Goal: Information Seeking & Learning: Learn about a topic

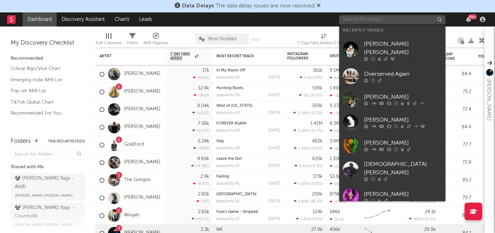
click at [356, 19] on input "text" at bounding box center [392, 19] width 106 height 9
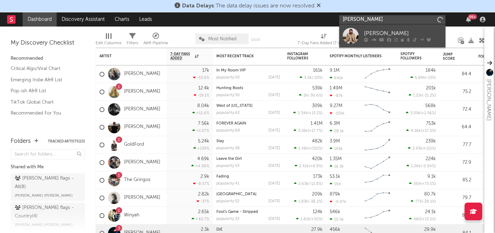
type input "[PERSON_NAME]"
click at [376, 35] on div "[PERSON_NAME]" at bounding box center [403, 33] width 78 height 8
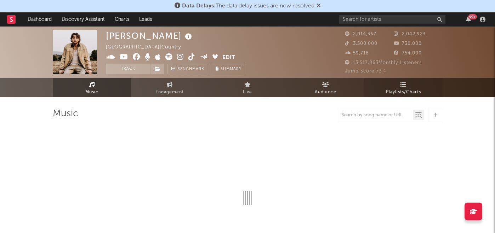
click at [402, 84] on icon at bounding box center [403, 85] width 6 height 6
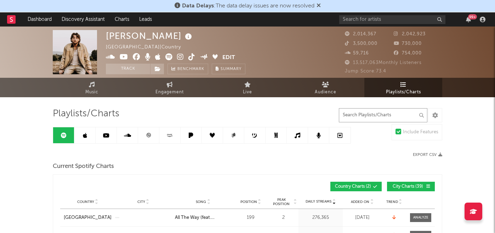
click at [376, 117] on input "text" at bounding box center [383, 115] width 88 height 14
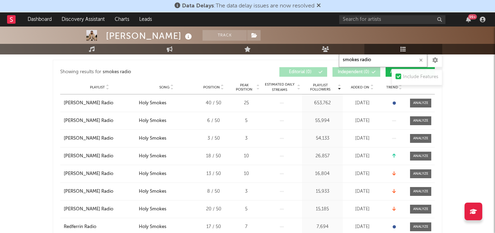
scroll to position [208, 0]
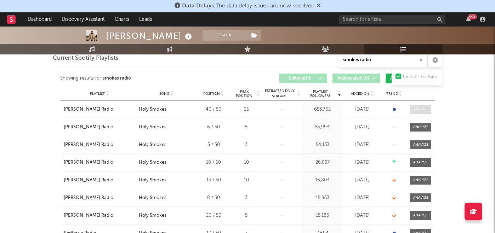
type input "smokes radio"
click at [413, 109] on div at bounding box center [420, 109] width 15 height 5
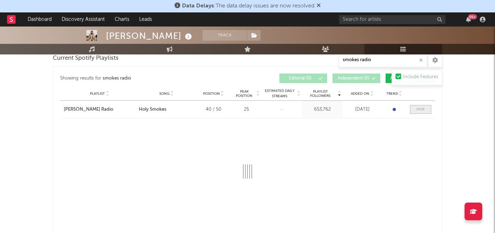
select select "1w"
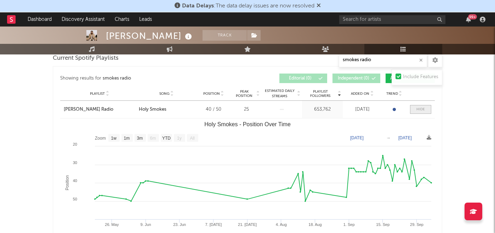
click at [413, 109] on span at bounding box center [420, 109] width 21 height 9
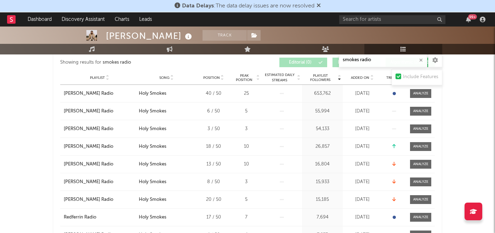
scroll to position [217, 0]
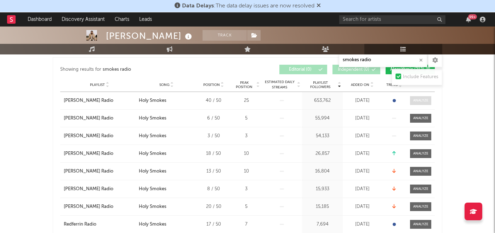
click at [417, 98] on div at bounding box center [420, 100] width 15 height 5
select select "1w"
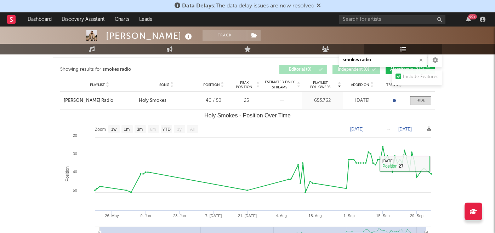
click at [420, 105] on div "Playlist [PERSON_NAME] Radio City Song Holy Smokes Position 40 / 50 Peak Positi…" at bounding box center [247, 100] width 374 height 17
click at [420, 102] on div at bounding box center [420, 100] width 8 height 5
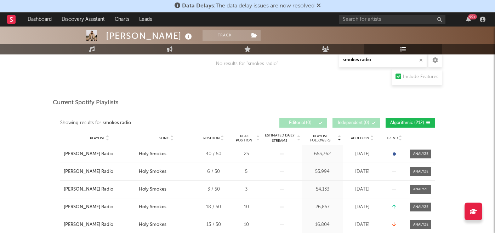
scroll to position [159, 0]
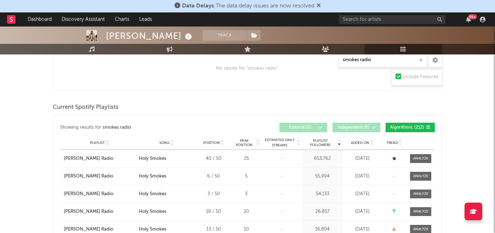
click at [357, 24] on div "99 +" at bounding box center [413, 19] width 149 height 14
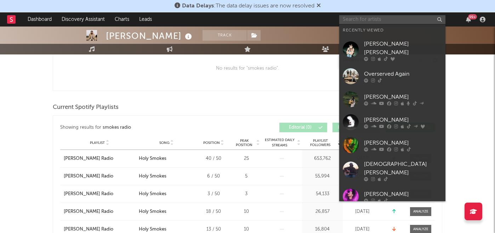
click at [359, 21] on input "text" at bounding box center [392, 19] width 106 height 9
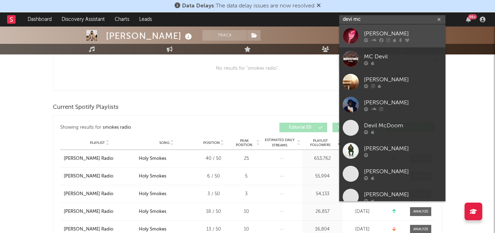
type input "devi mc"
click at [368, 34] on div "[PERSON_NAME]" at bounding box center [403, 33] width 78 height 8
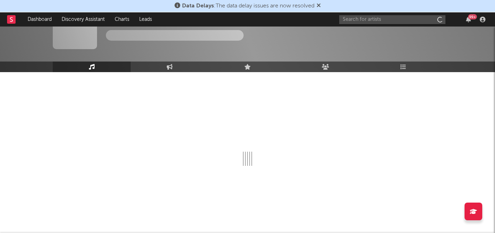
scroll to position [25, 0]
select select "1w"
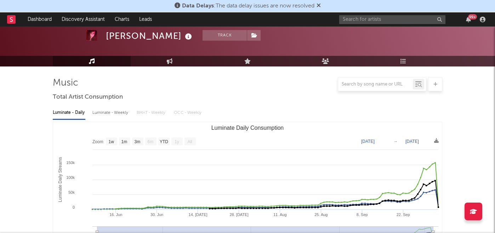
scroll to position [0, 0]
